Goal: Transaction & Acquisition: Purchase product/service

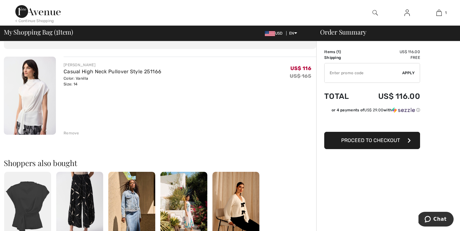
scroll to position [43, 0]
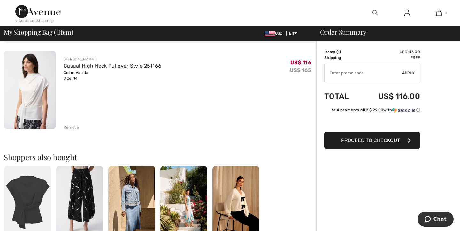
click at [364, 141] on span "Proceed to Checkout" at bounding box center [370, 140] width 59 height 6
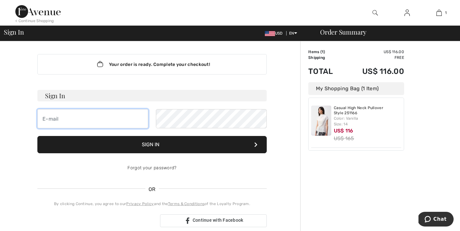
type input "gooddrs@gmail.com"
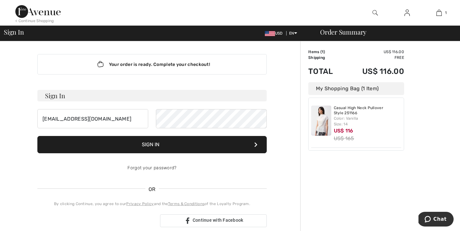
click at [187, 145] on button "Sign In" at bounding box center [151, 144] width 229 height 17
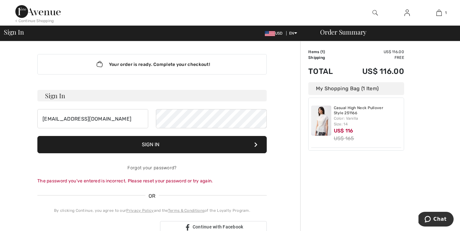
click at [260, 191] on div "Sign In gooddrs@gmail.com Sign In Forgot your password? The password you’ve ent…" at bounding box center [151, 162] width 229 height 144
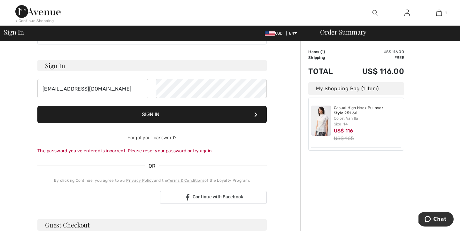
scroll to position [31, 0]
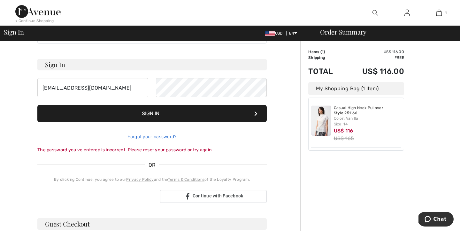
click at [166, 137] on link "Forgot your password?" at bounding box center [151, 136] width 49 height 5
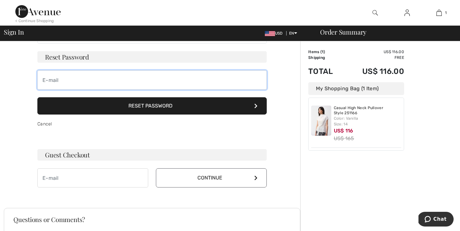
click at [74, 80] on input "email" at bounding box center [151, 79] width 229 height 19
type input "[EMAIL_ADDRESS][DOMAIN_NAME]"
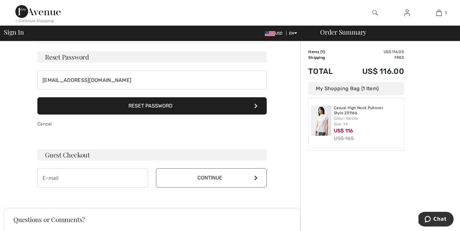
click at [100, 106] on button "Reset Password" at bounding box center [151, 105] width 229 height 17
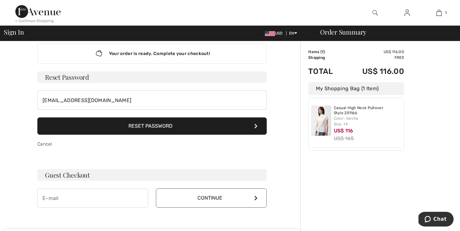
scroll to position [0, 0]
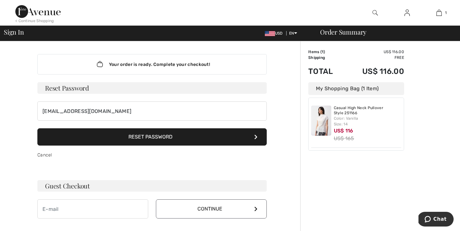
click at [142, 162] on div "Cancel" at bounding box center [151, 154] width 229 height 19
click at [194, 136] on button "Reset Password" at bounding box center [151, 136] width 229 height 17
click at [142, 136] on button "Reset Password" at bounding box center [151, 136] width 229 height 17
click at [248, 209] on button "Continue" at bounding box center [211, 208] width 111 height 19
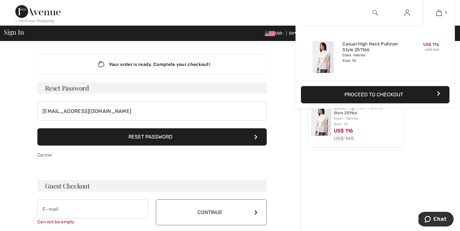
click at [384, 96] on button "Proceed to Checkout" at bounding box center [375, 94] width 148 height 17
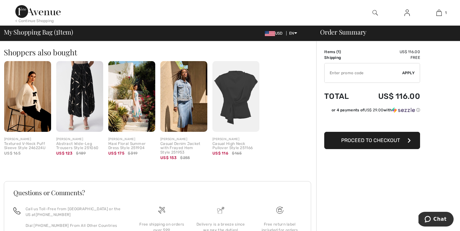
scroll to position [148, 0]
click at [352, 142] on span "Proceed to Checkout" at bounding box center [370, 140] width 59 height 6
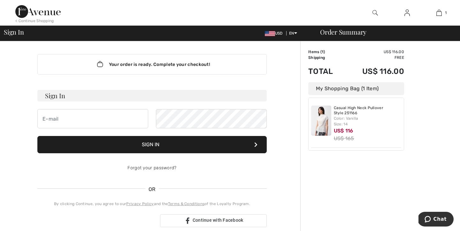
type input "[EMAIL_ADDRESS][DOMAIN_NAME]"
click at [157, 144] on button "Sign In" at bounding box center [151, 144] width 229 height 17
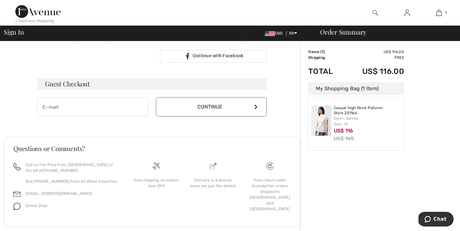
scroll to position [183, 0]
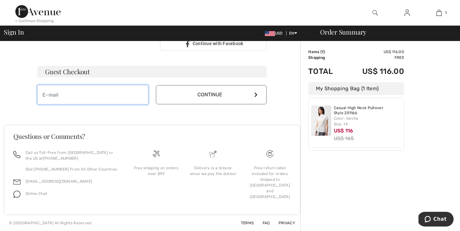
click at [72, 95] on input "email" at bounding box center [92, 94] width 111 height 19
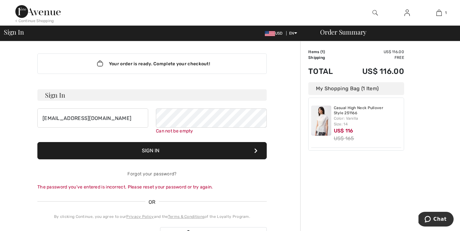
scroll to position [0, 0]
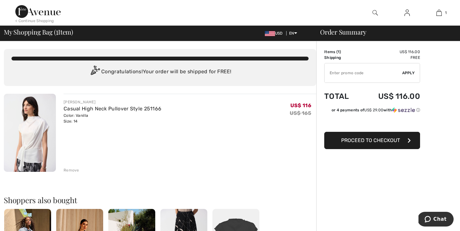
click at [367, 141] on span "Proceed to Checkout" at bounding box center [370, 140] width 59 height 6
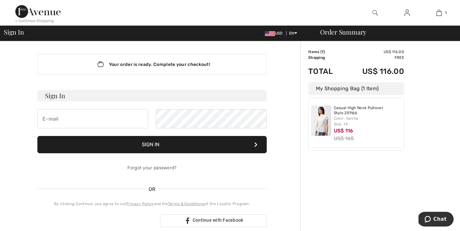
type input "[EMAIL_ADDRESS][DOMAIN_NAME]"
click at [348, 177] on div "Order Summary Details Items ( 1 ) US$ 116.00 Promo code US$ 0.00 Shipping Free …" at bounding box center [380, 224] width 160 height 366
click at [175, 144] on button "Sign In" at bounding box center [151, 144] width 229 height 17
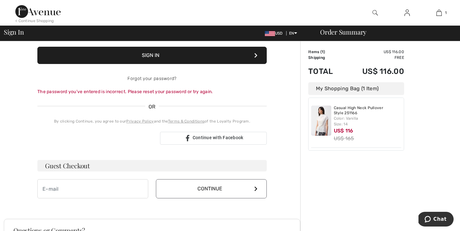
scroll to position [96, 0]
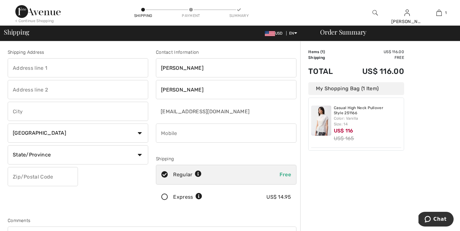
click at [88, 71] on input "text" at bounding box center [78, 67] width 140 height 19
type input "[STREET_ADDRESS]"
type input "Schenectady"
select select "US"
select select "NY"
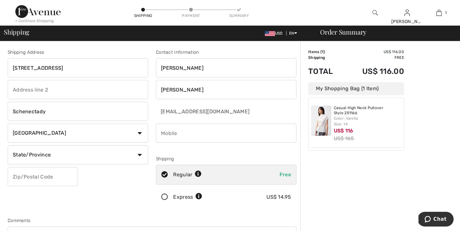
type input "12308"
type input "5182813630"
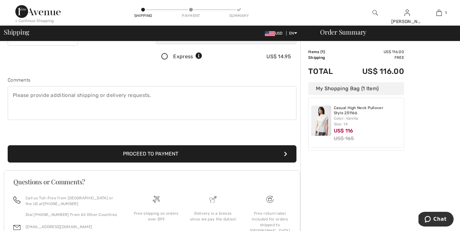
scroll to position [136, 0]
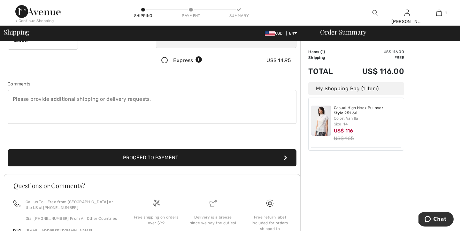
click at [187, 160] on button "Proceed to Payment" at bounding box center [152, 157] width 289 height 17
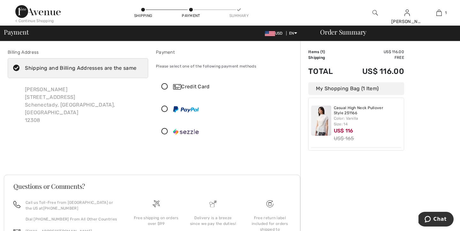
click at [163, 85] on icon at bounding box center [164, 86] width 17 height 7
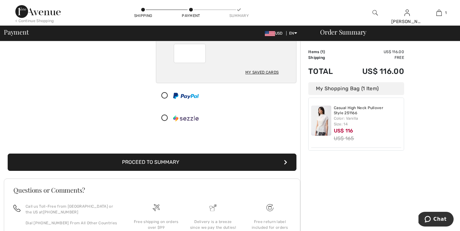
scroll to position [97, 0]
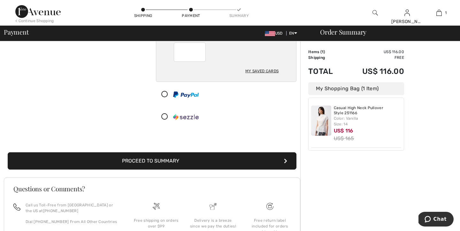
click at [171, 161] on button "Proceed to Summary" at bounding box center [152, 160] width 289 height 17
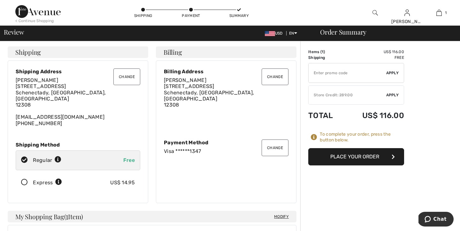
click at [361, 157] on button "Place Your Order" at bounding box center [356, 156] width 96 height 17
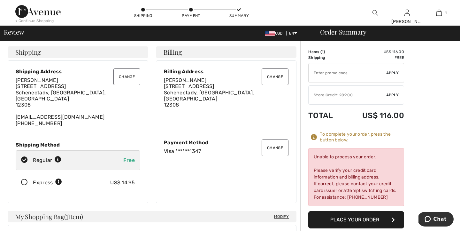
click at [196, 148] on div "Visa ******1347" at bounding box center [226, 151] width 125 height 6
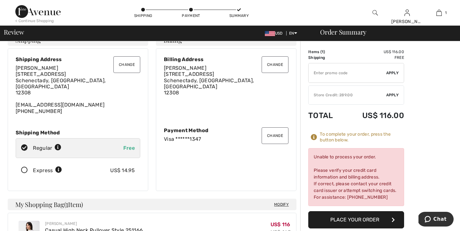
scroll to position [20, 0]
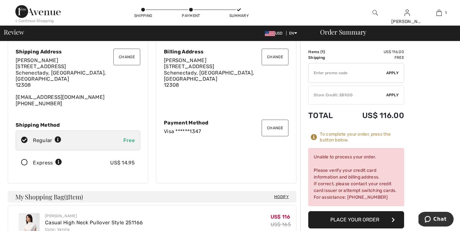
click at [278, 124] on button "Change" at bounding box center [275, 127] width 27 height 17
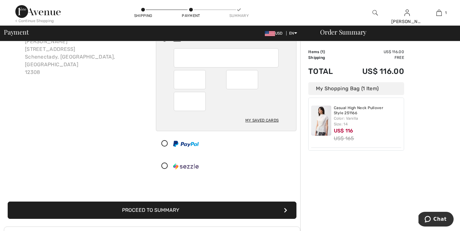
scroll to position [49, 0]
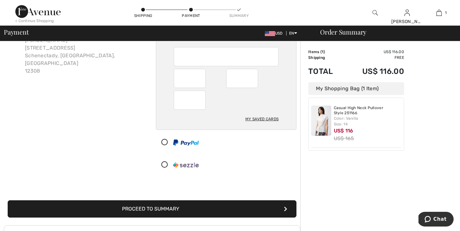
click at [169, 209] on button "Proceed to Summary" at bounding box center [152, 208] width 289 height 17
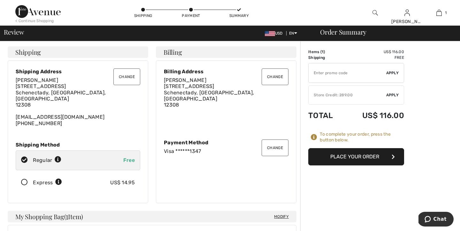
click at [349, 155] on button "Place Your Order" at bounding box center [356, 156] width 96 height 17
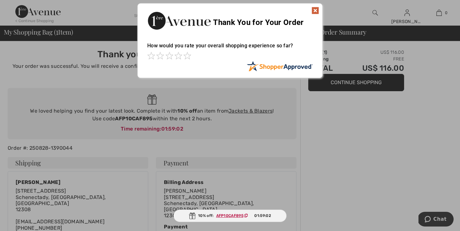
click at [315, 10] on img at bounding box center [315, 11] width 8 height 8
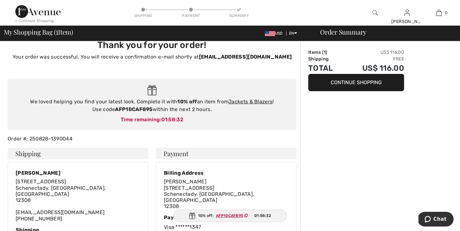
scroll to position [9, 0]
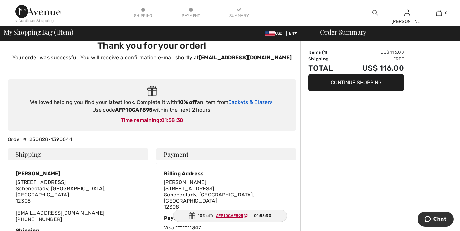
click at [245, 102] on link "Jackets & Blazers" at bounding box center [250, 102] width 44 height 6
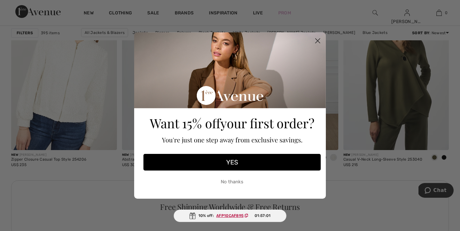
click at [239, 181] on button "No thanks" at bounding box center [231, 181] width 177 height 16
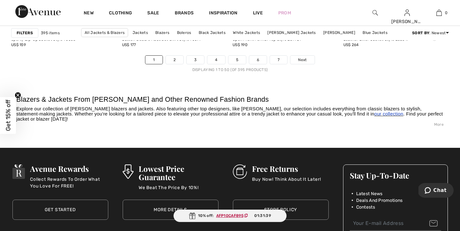
scroll to position [2897, 0]
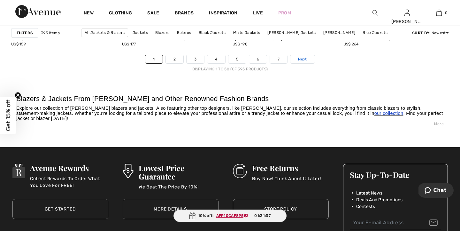
click at [303, 58] on span "Next" at bounding box center [302, 59] width 9 height 6
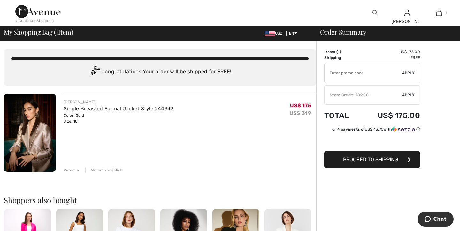
click at [333, 72] on input "TEXT" at bounding box center [363, 72] width 78 height 19
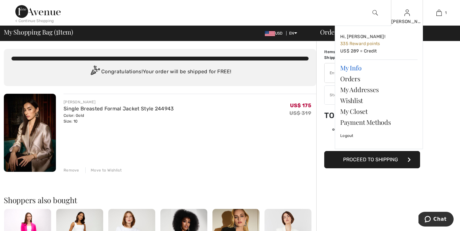
click at [356, 66] on link "My Info" at bounding box center [378, 67] width 77 height 11
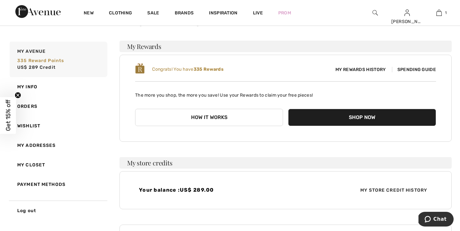
scroll to position [36, 0]
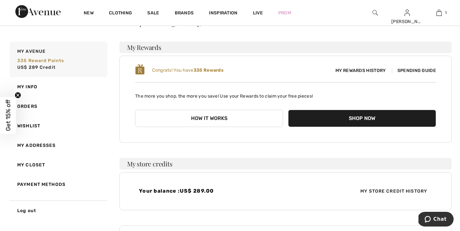
click at [219, 116] on button "How it works" at bounding box center [209, 118] width 148 height 17
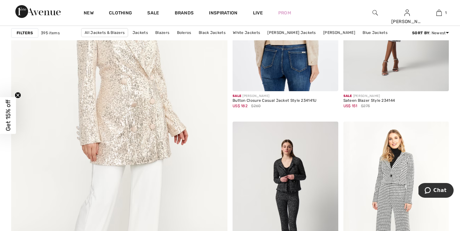
scroll to position [1632, 0]
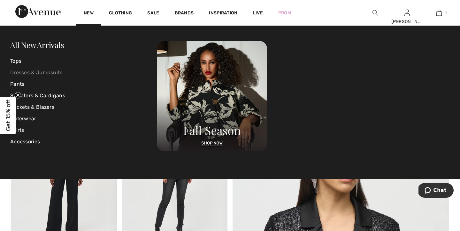
click at [43, 72] on link "Dresses & Jumpsuits" at bounding box center [83, 72] width 147 height 11
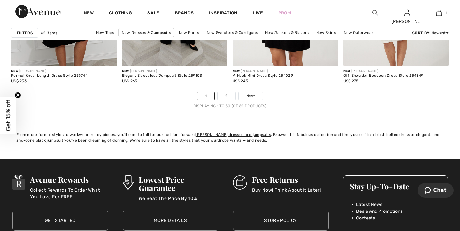
scroll to position [2861, 0]
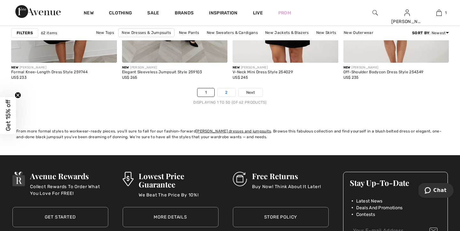
click at [224, 91] on link "2" at bounding box center [226, 92] width 18 height 8
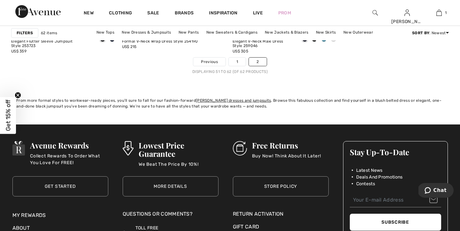
scroll to position [788, 0]
